Goal: Download file/media

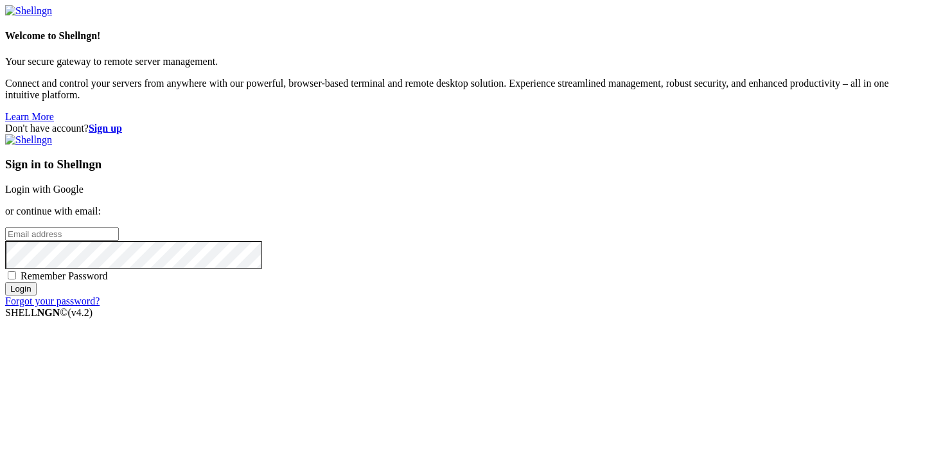
click at [573, 148] on div "Sign in to Shellngn Login with Google or continue with email: Remember Password…" at bounding box center [462, 220] width 915 height 173
click at [84, 184] on link "Login with Google" at bounding box center [44, 189] width 78 height 11
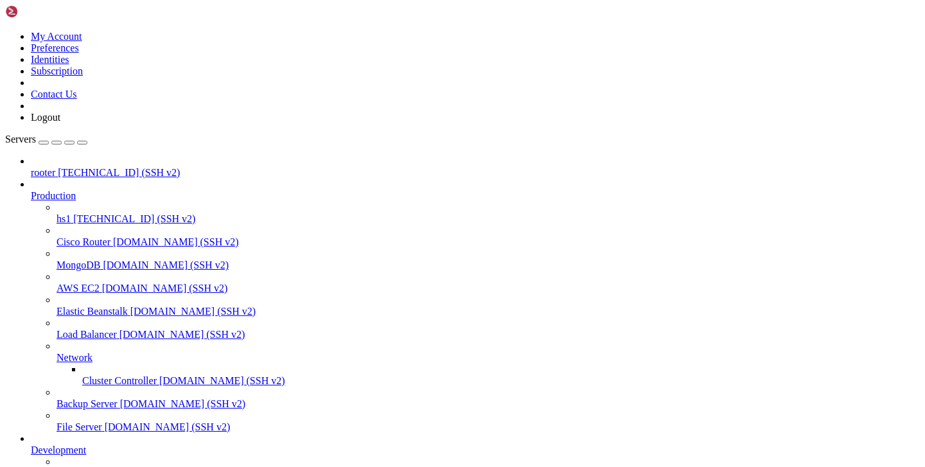
scroll to position [120, 0]
click at [85, 467] on span "batya-main" at bounding box center [80, 473] width 46 height 11
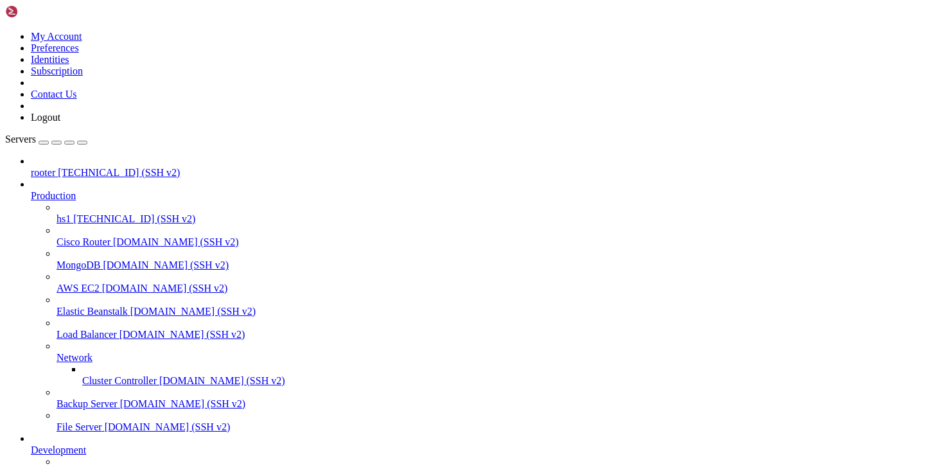
type input "/root"
drag, startPoint x: 210, startPoint y: 1168, endPoint x: -4, endPoint y: 1129, distance: 216.8
click html "Page up System information as of [DATE] System load: 0.7 Processes: 240 Usage o…"
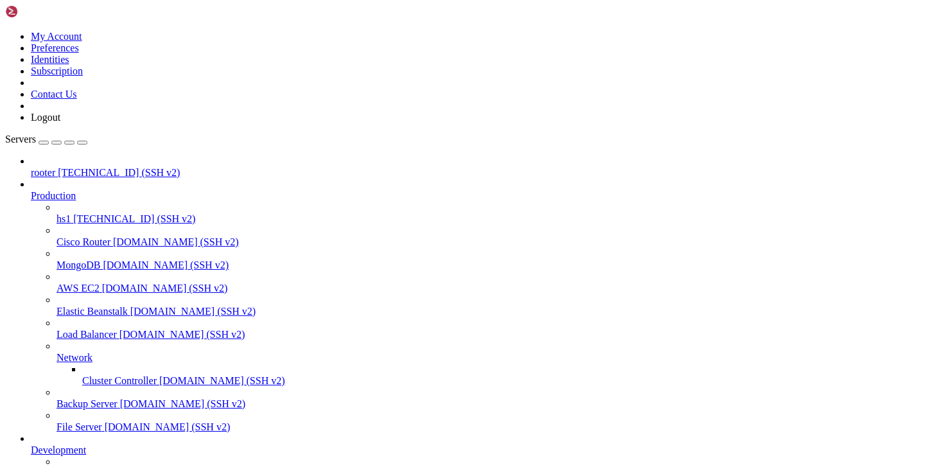
drag, startPoint x: 10, startPoint y: 1138, endPoint x: 281, endPoint y: 1161, distance: 271.5
copy div "root@hiplet-33900:/var/service# ls __MACOSX batya_vpn_bot batya_vpn_bot.zip vpn…"
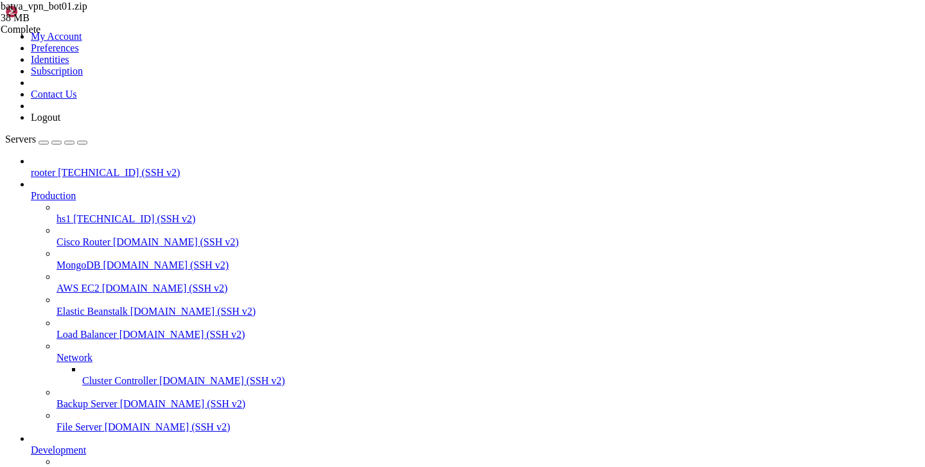
type input "/var/service"
